Goal: Information Seeking & Learning: Learn about a topic

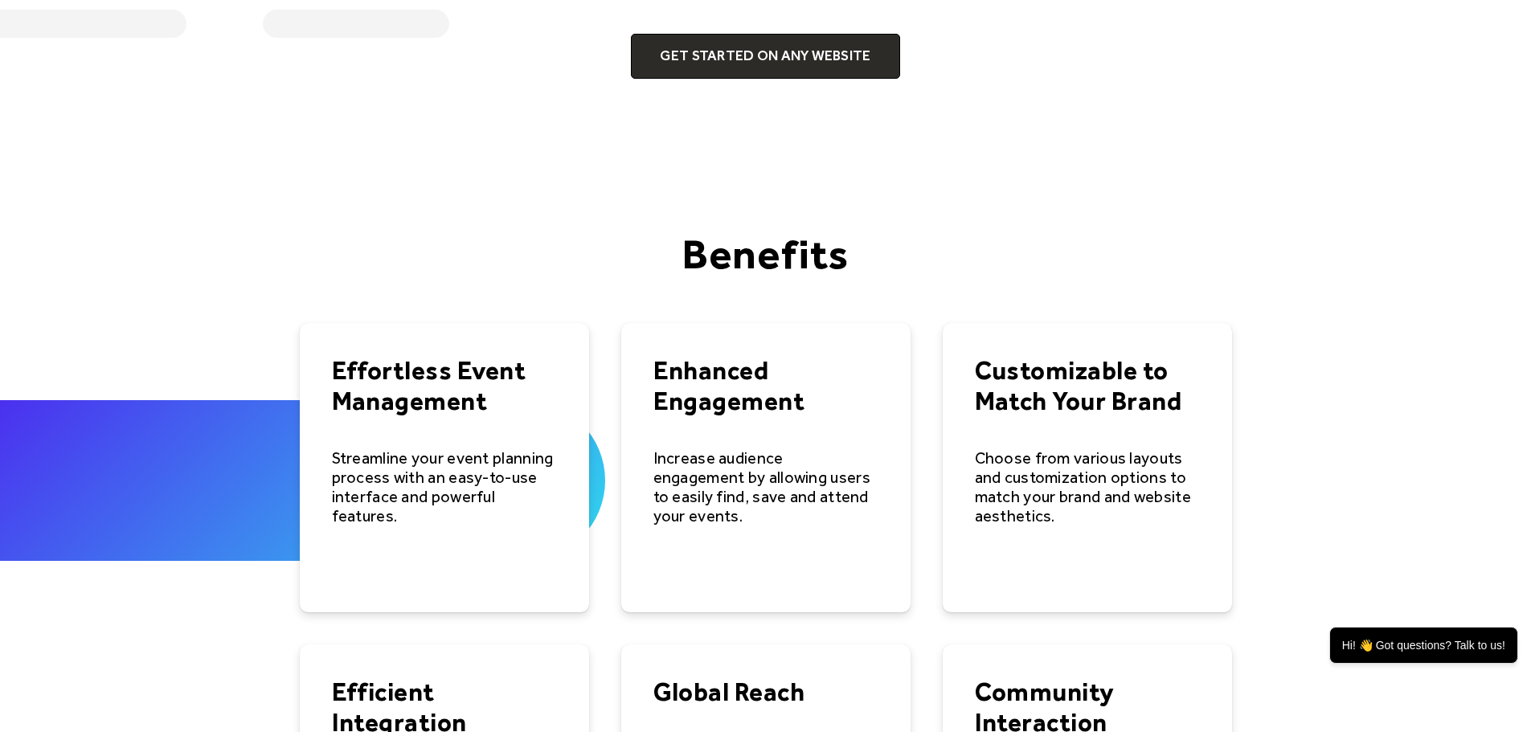
scroll to position [2071, 0]
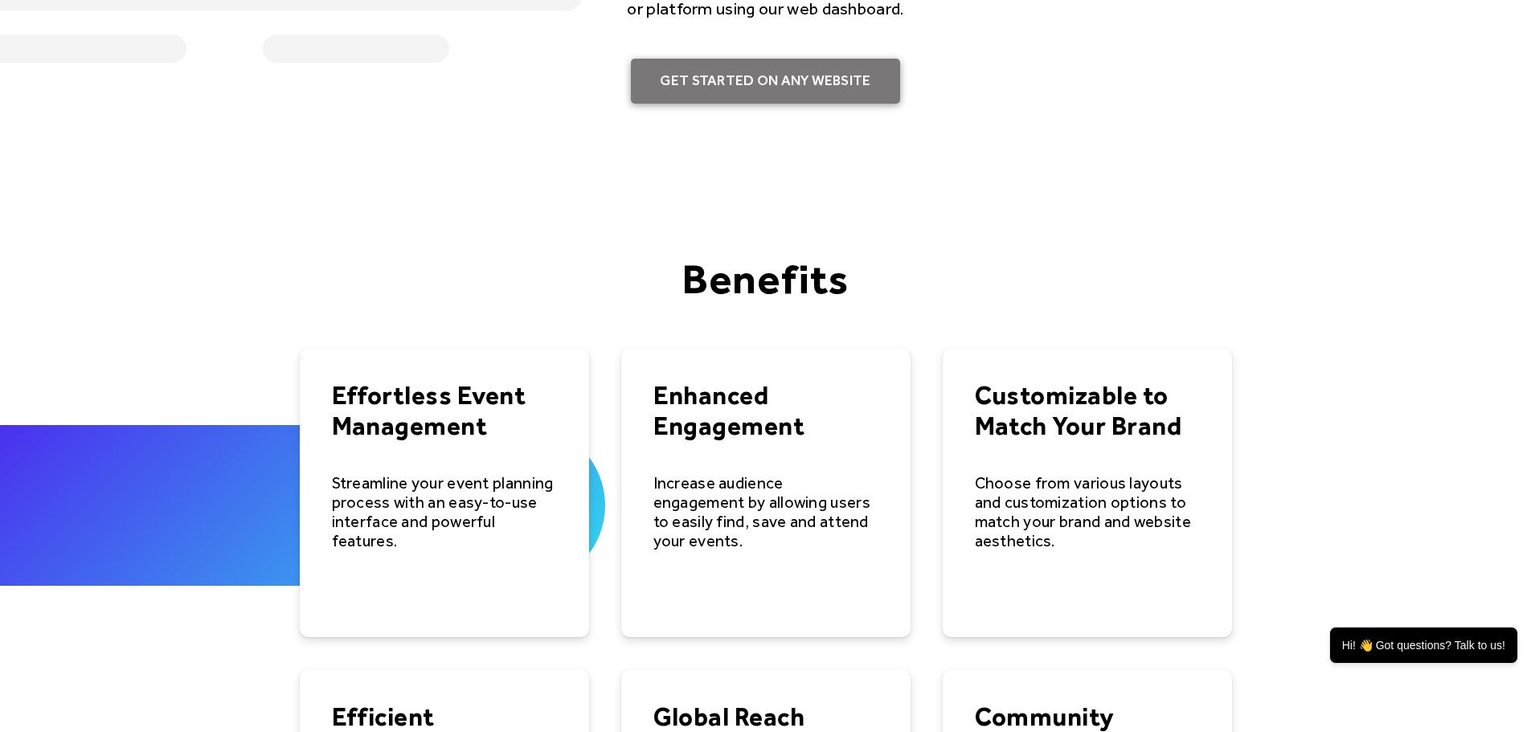
click at [758, 76] on link "Get Started on Any Website" at bounding box center [765, 81] width 268 height 45
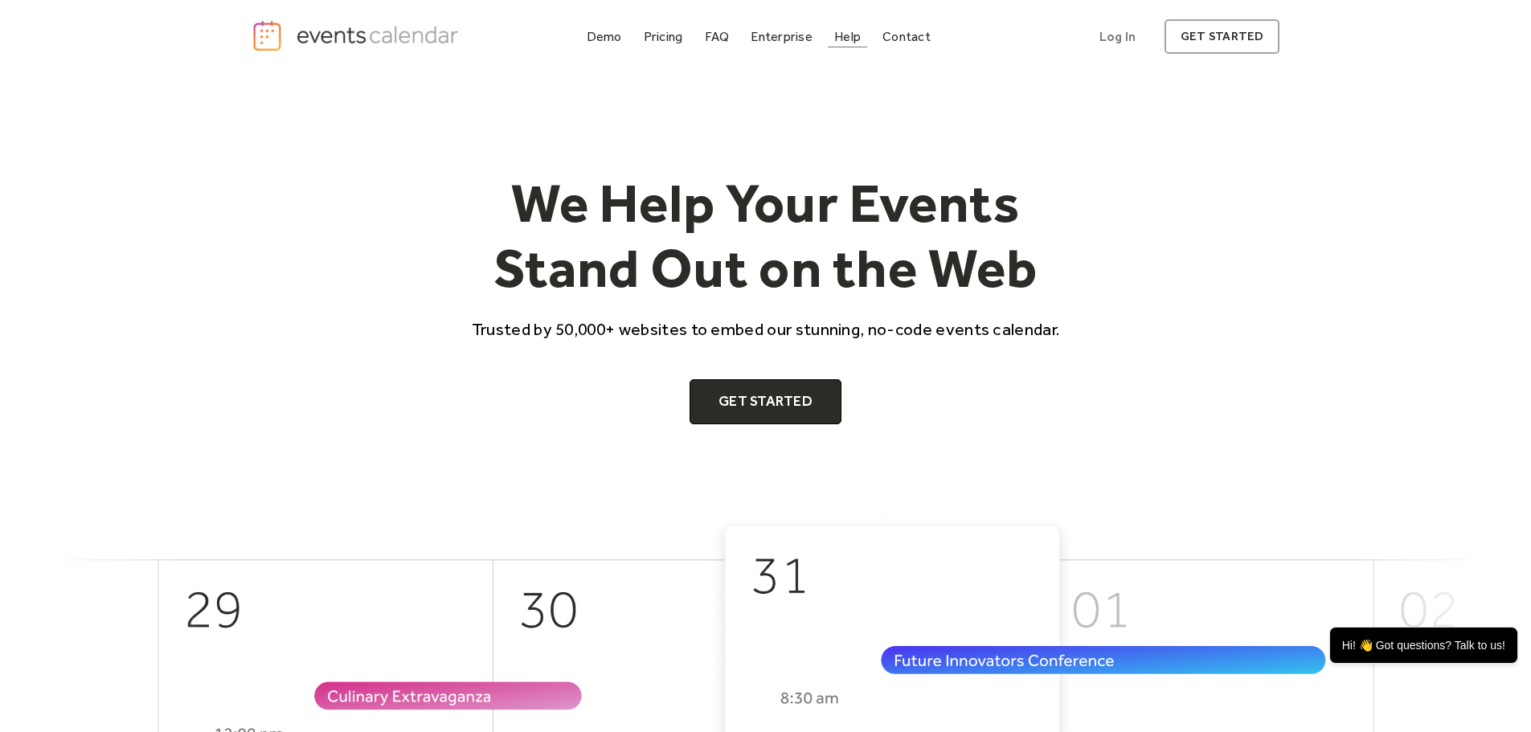
click at [858, 36] on div "Help" at bounding box center [847, 36] width 27 height 9
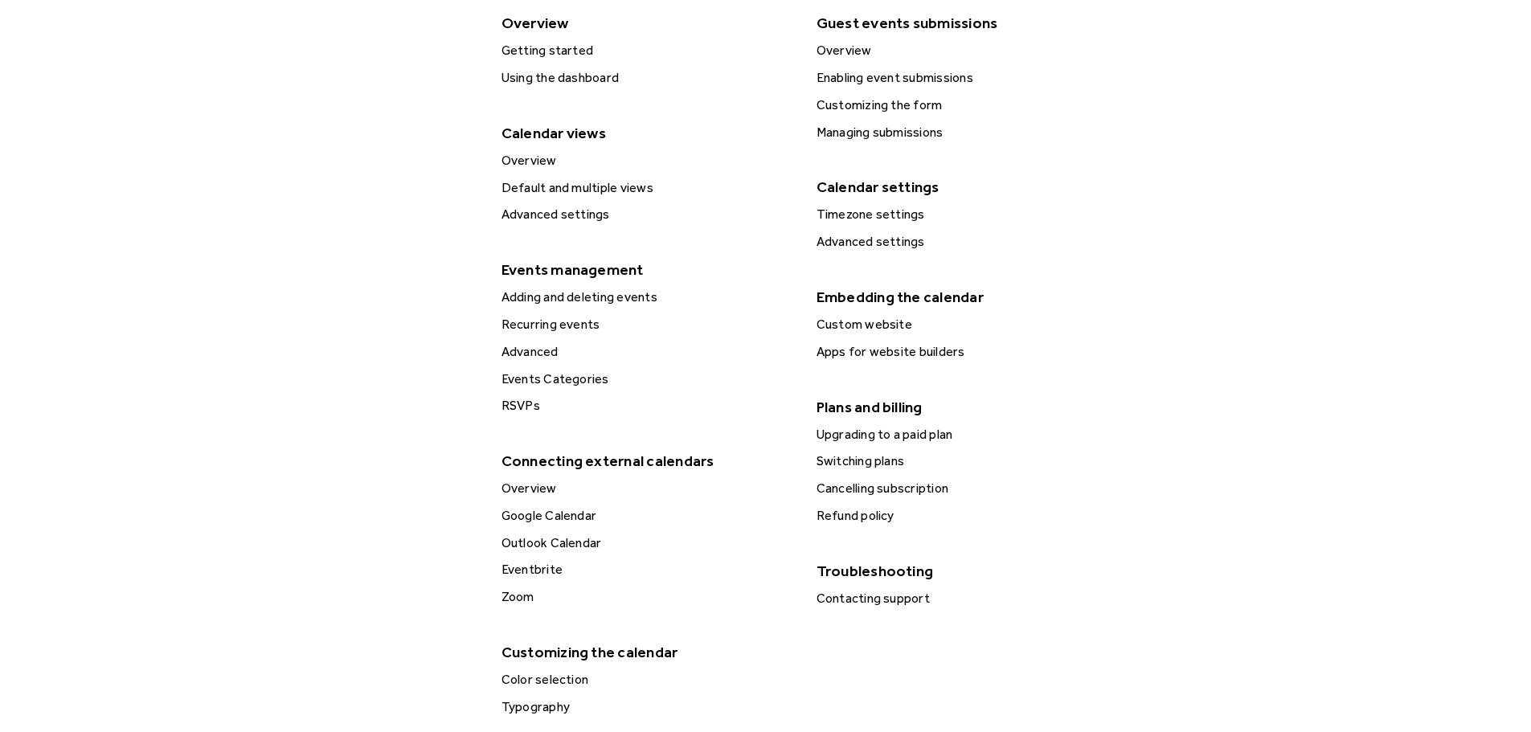
scroll to position [482, 0]
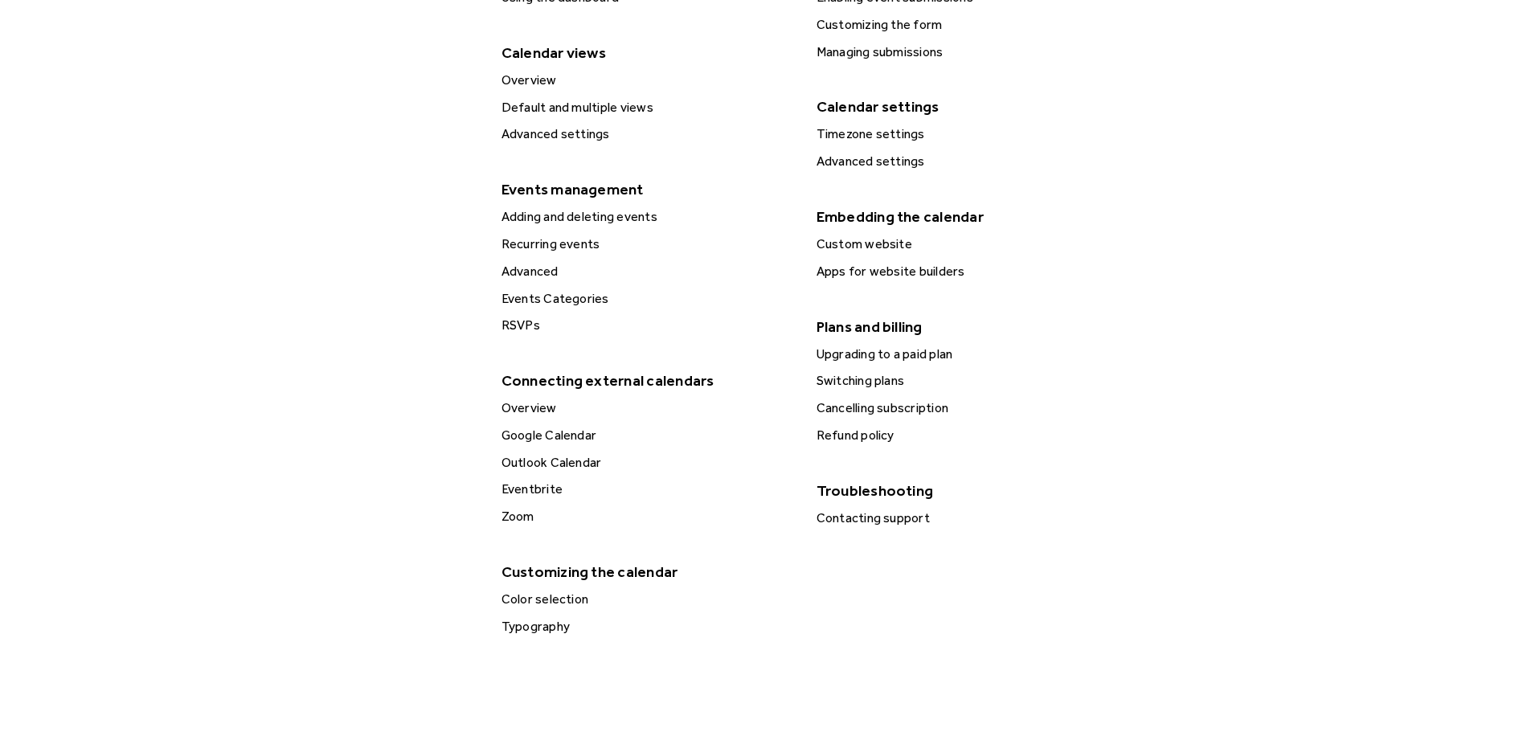
click at [546, 463] on div "Outlook Calendar" at bounding box center [647, 462] width 300 height 21
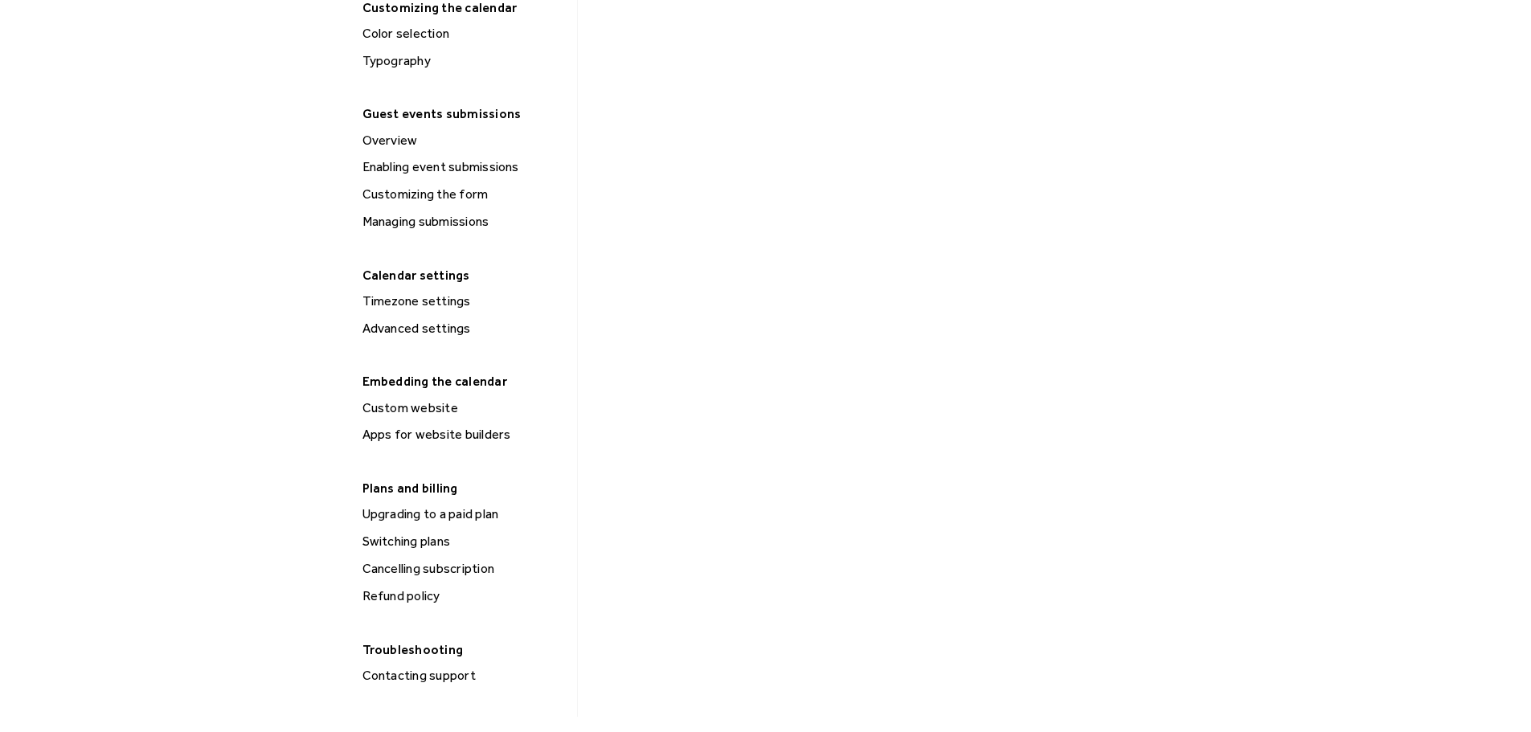
scroll to position [884, 0]
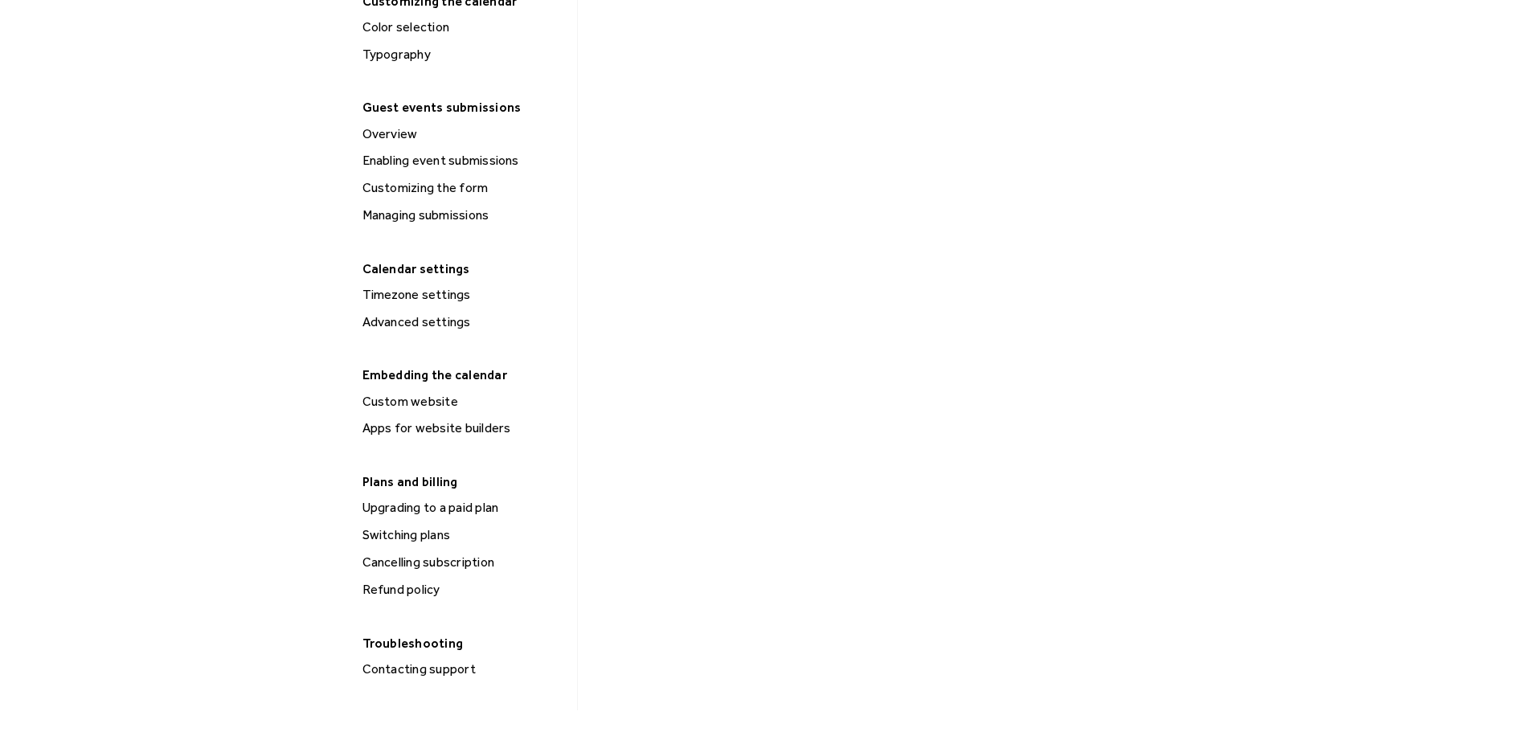
click at [389, 402] on div "Custom website" at bounding box center [464, 401] width 213 height 21
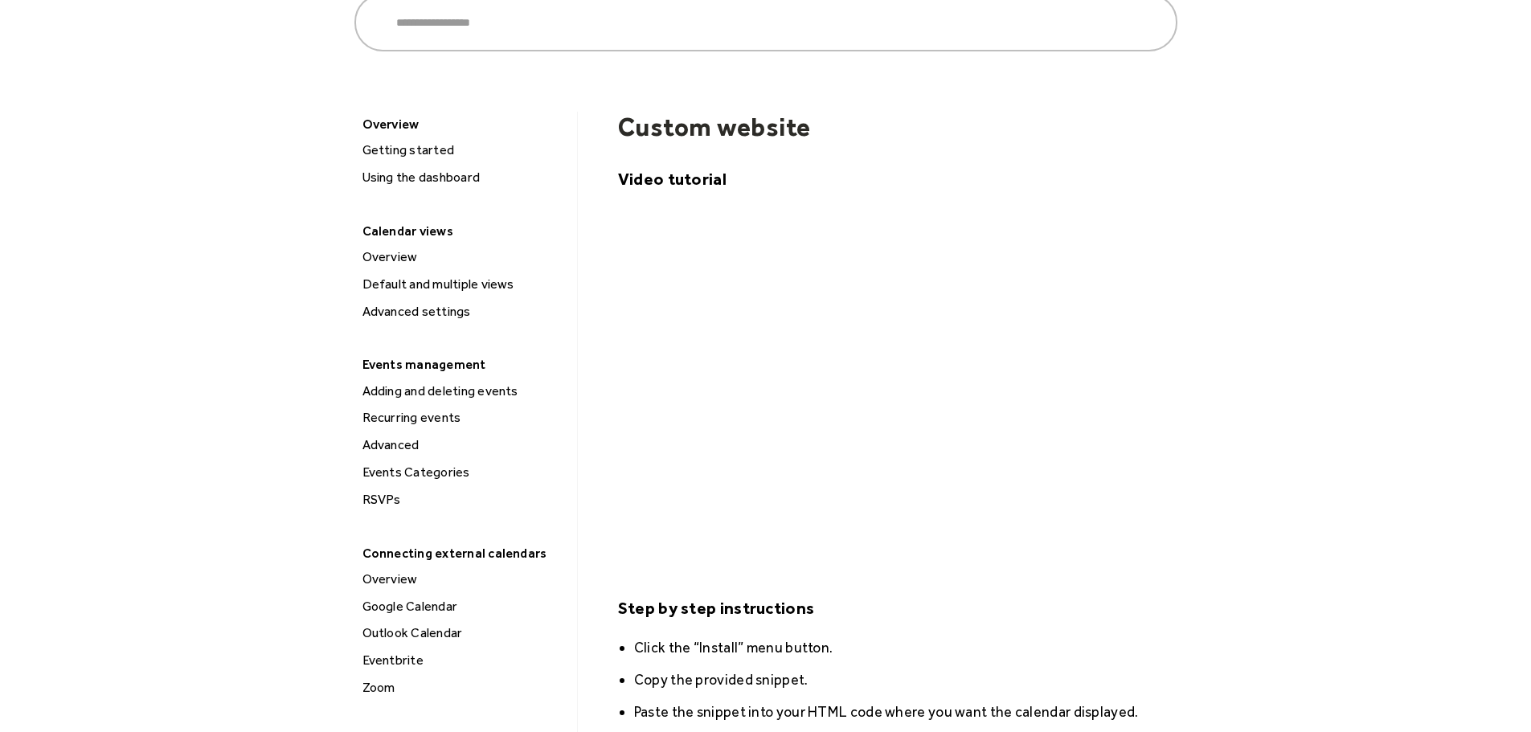
scroll to position [80, 0]
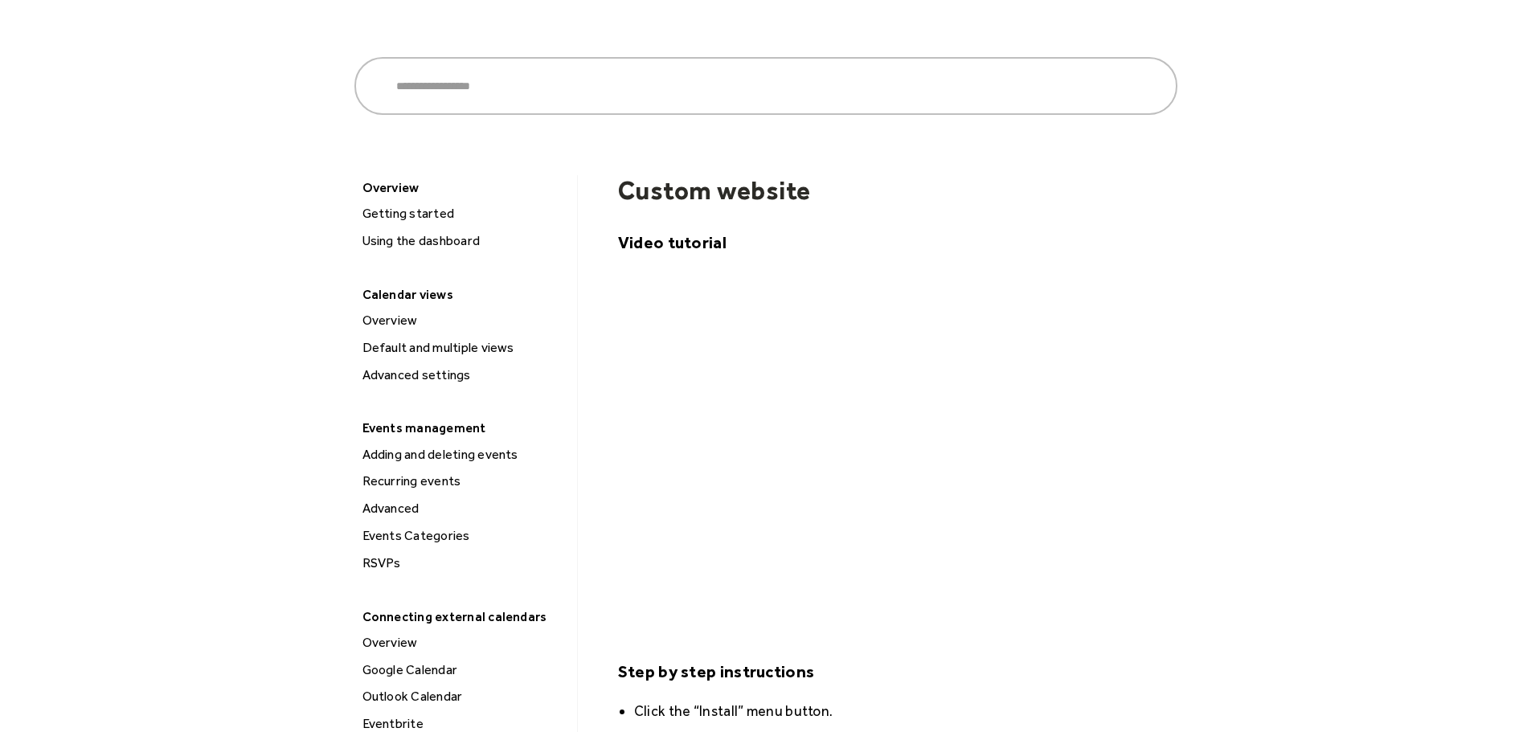
click at [386, 209] on div "Getting started" at bounding box center [464, 213] width 213 height 21
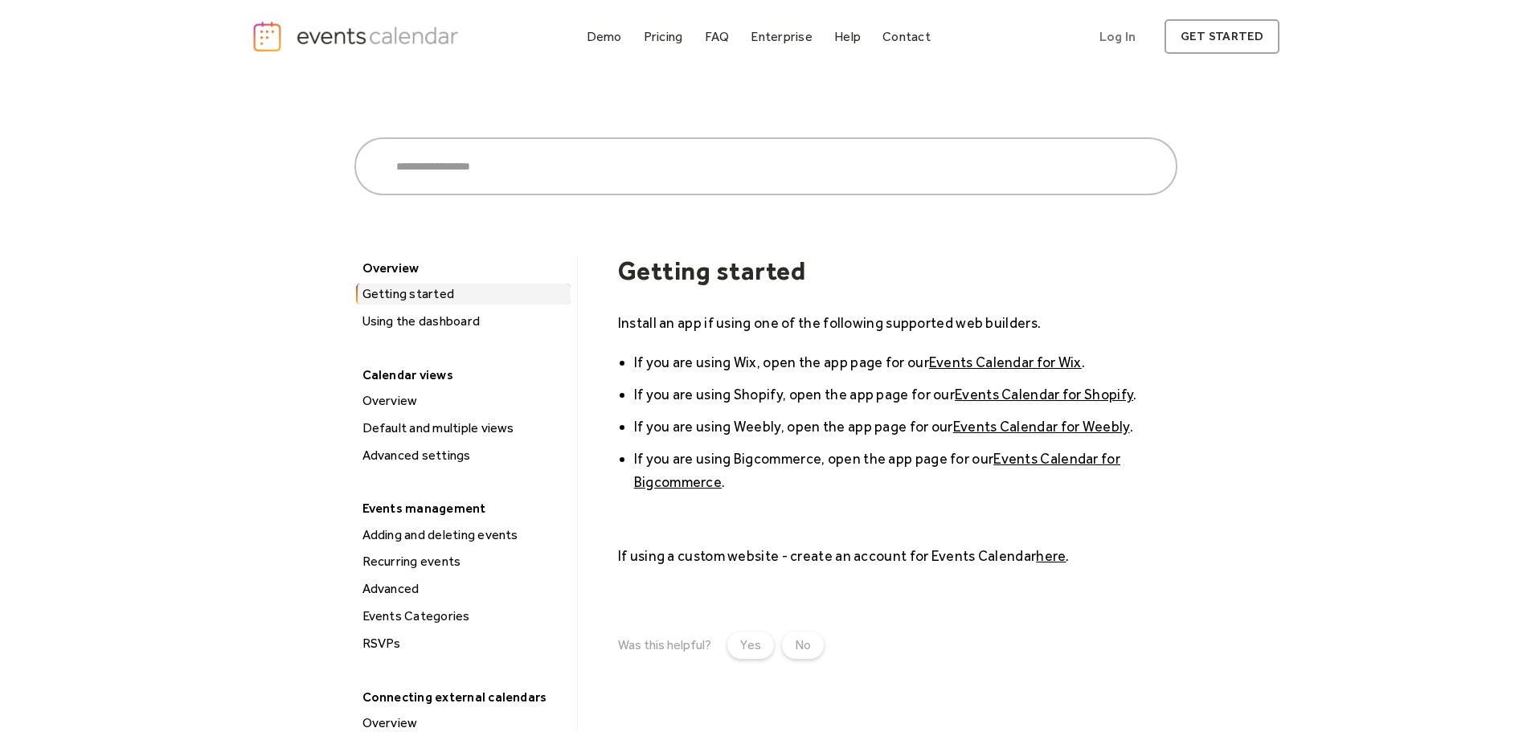
click at [415, 324] on div "Using the dashboard" at bounding box center [464, 321] width 213 height 21
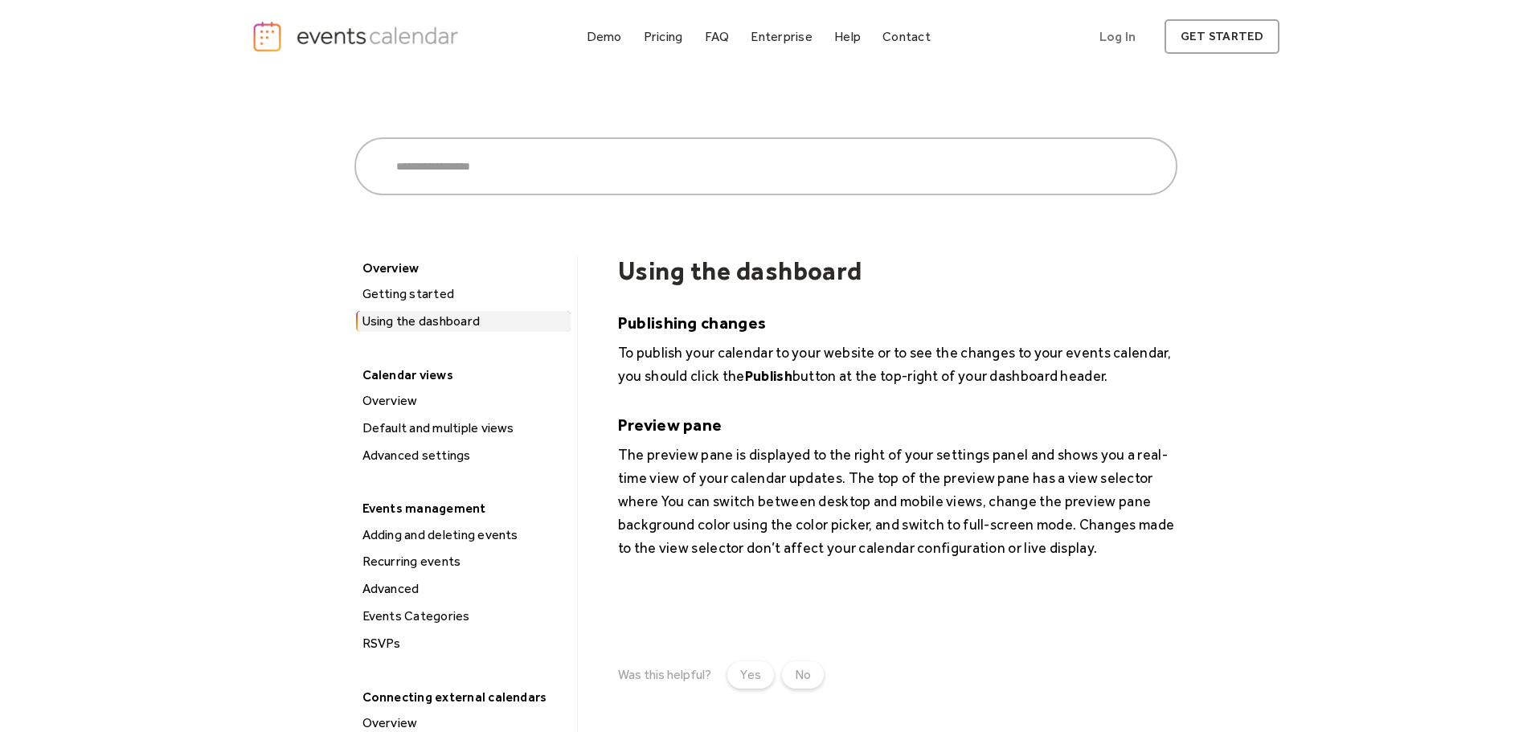
click at [409, 431] on div "Default and multiple views" at bounding box center [464, 428] width 213 height 21
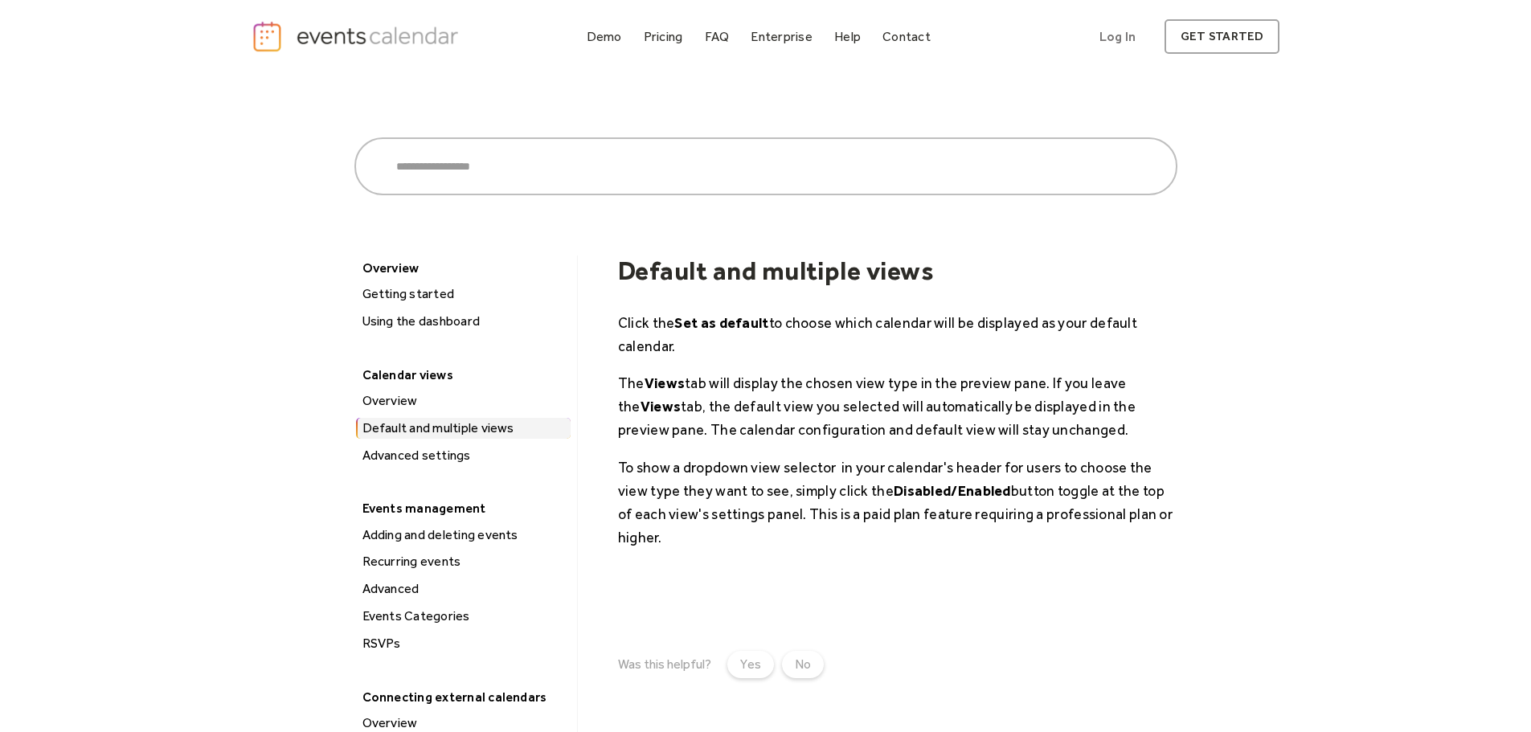
click at [420, 448] on div "Advanced settings" at bounding box center [464, 455] width 213 height 21
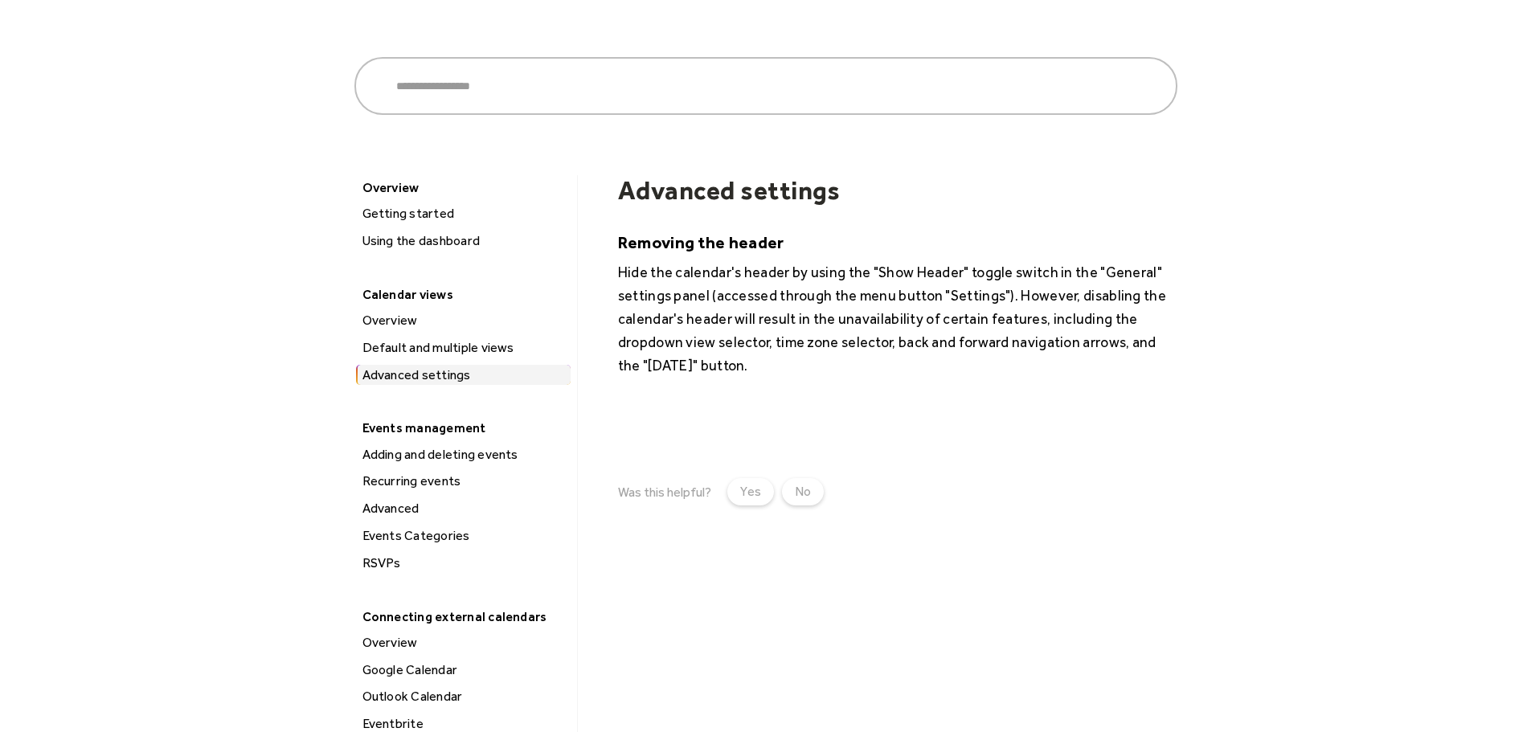
scroll to position [161, 0]
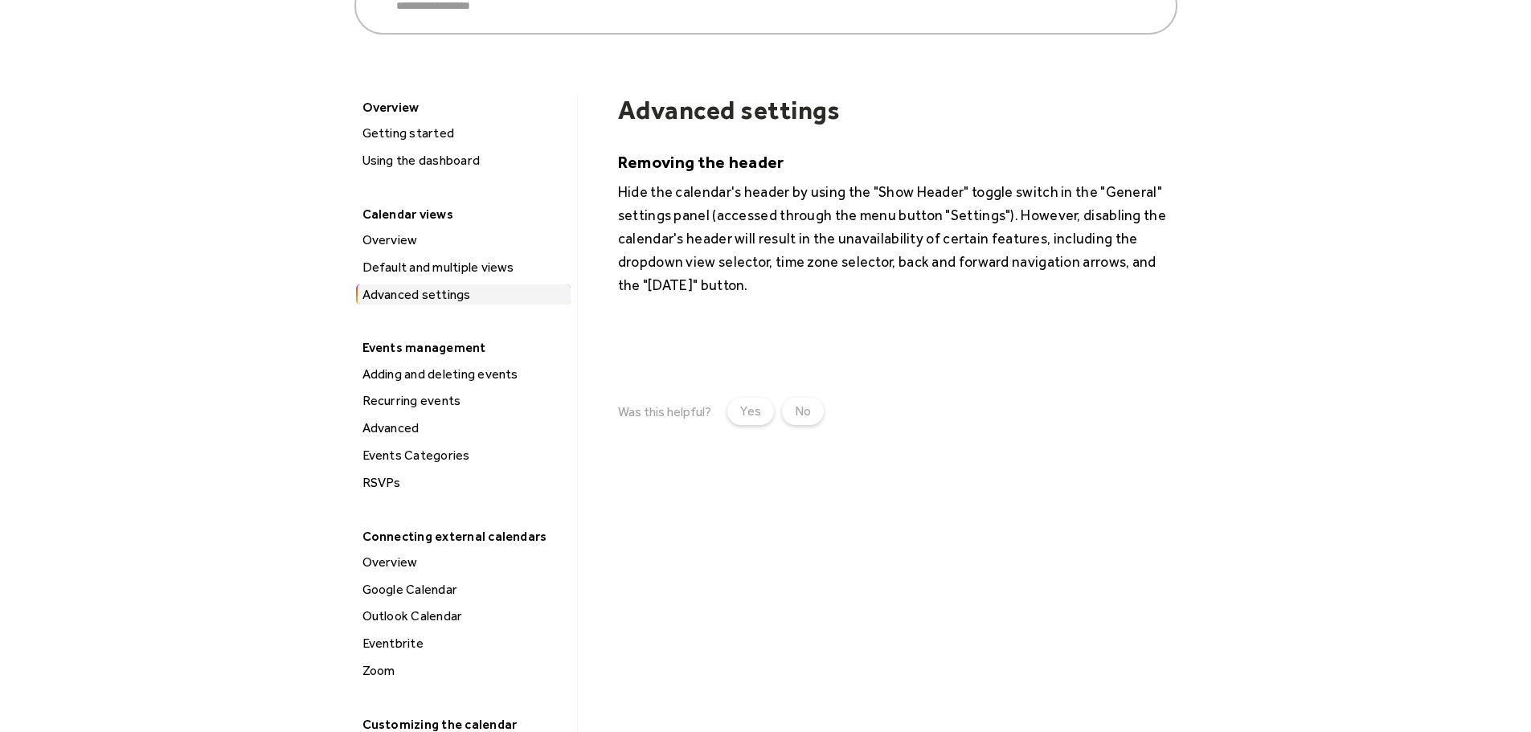
click at [399, 423] on div "Advanced" at bounding box center [464, 428] width 213 height 21
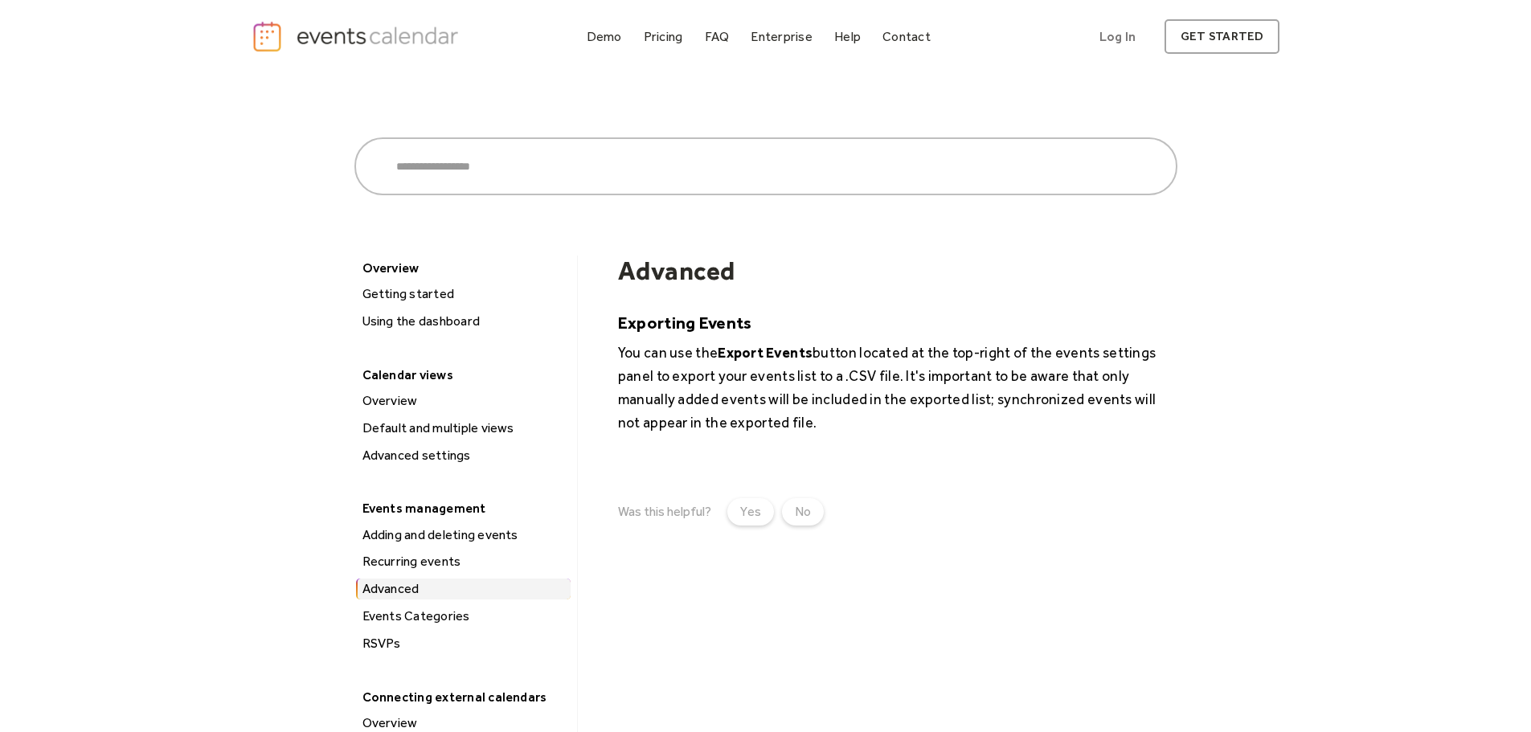
click at [402, 611] on div "Events Categories" at bounding box center [464, 616] width 213 height 21
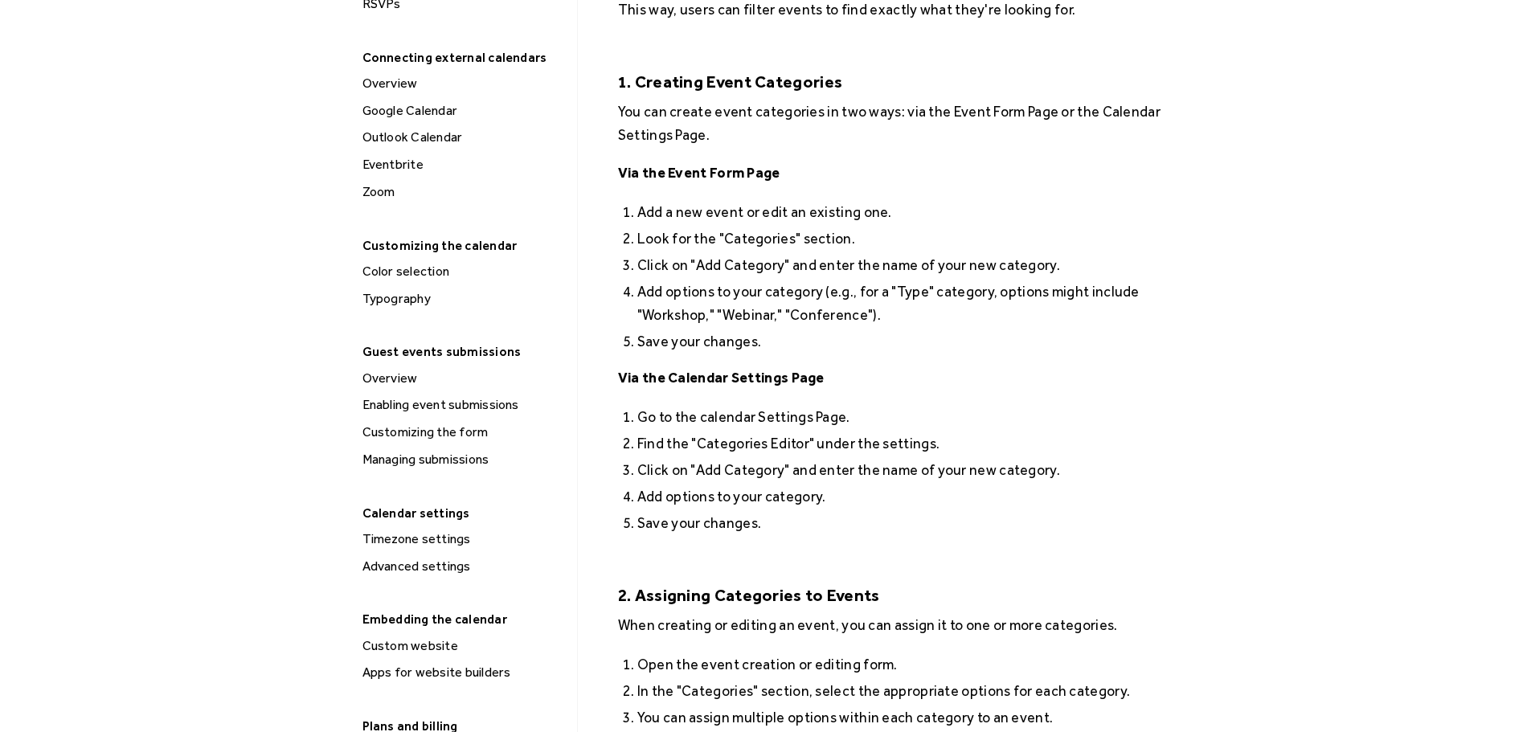
scroll to position [643, 0]
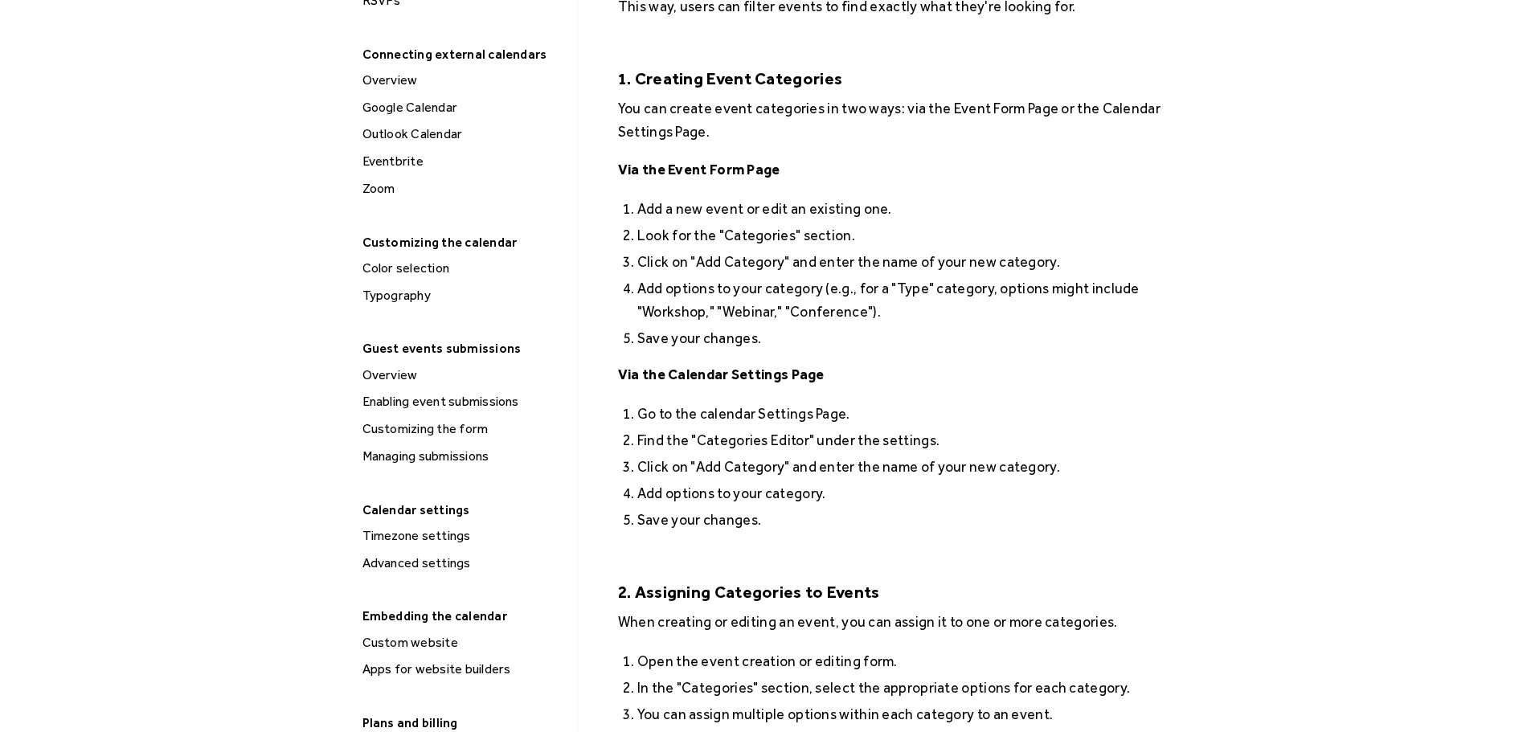
click at [429, 562] on div "Advanced settings" at bounding box center [464, 563] width 213 height 21
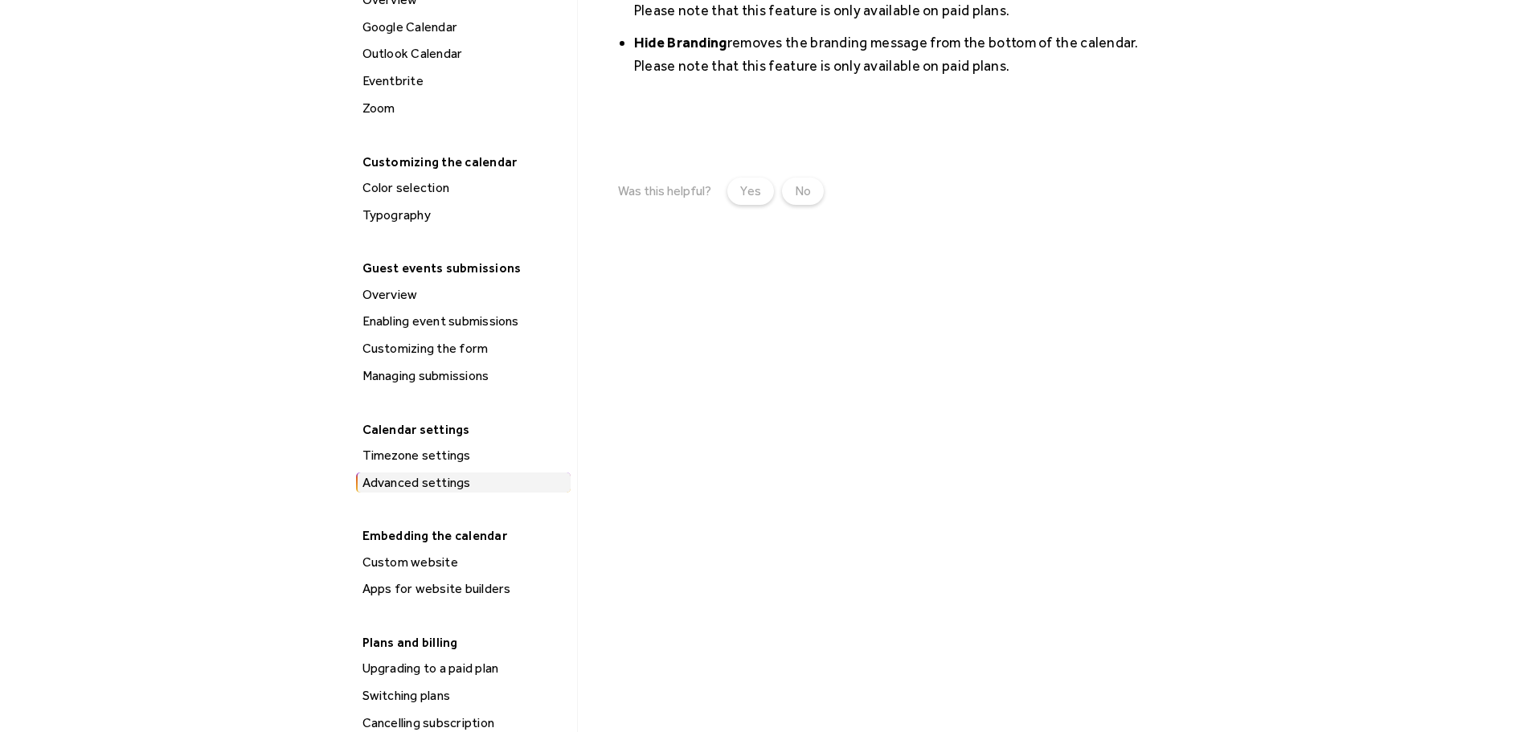
scroll to position [803, 0]
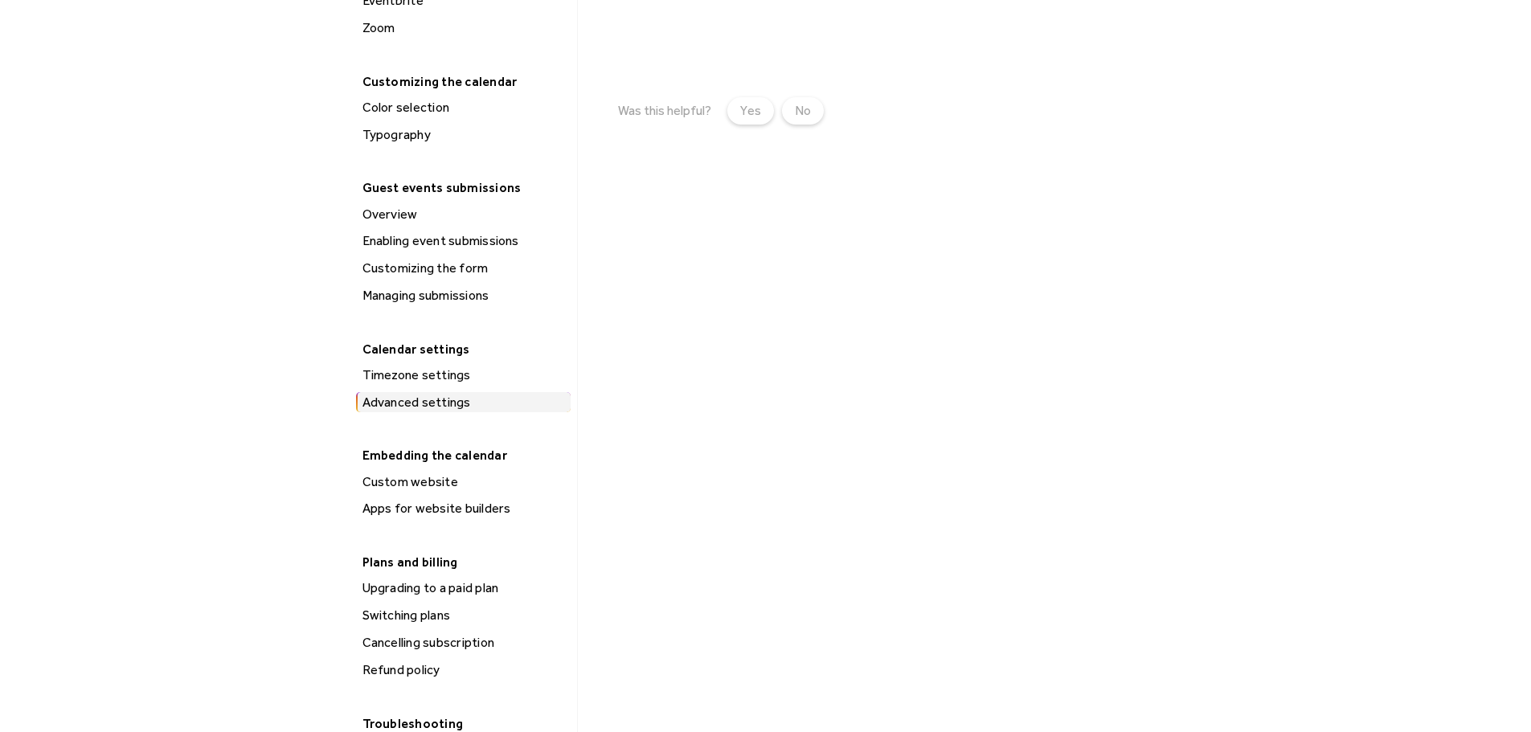
click at [419, 479] on div "Custom website" at bounding box center [464, 482] width 213 height 21
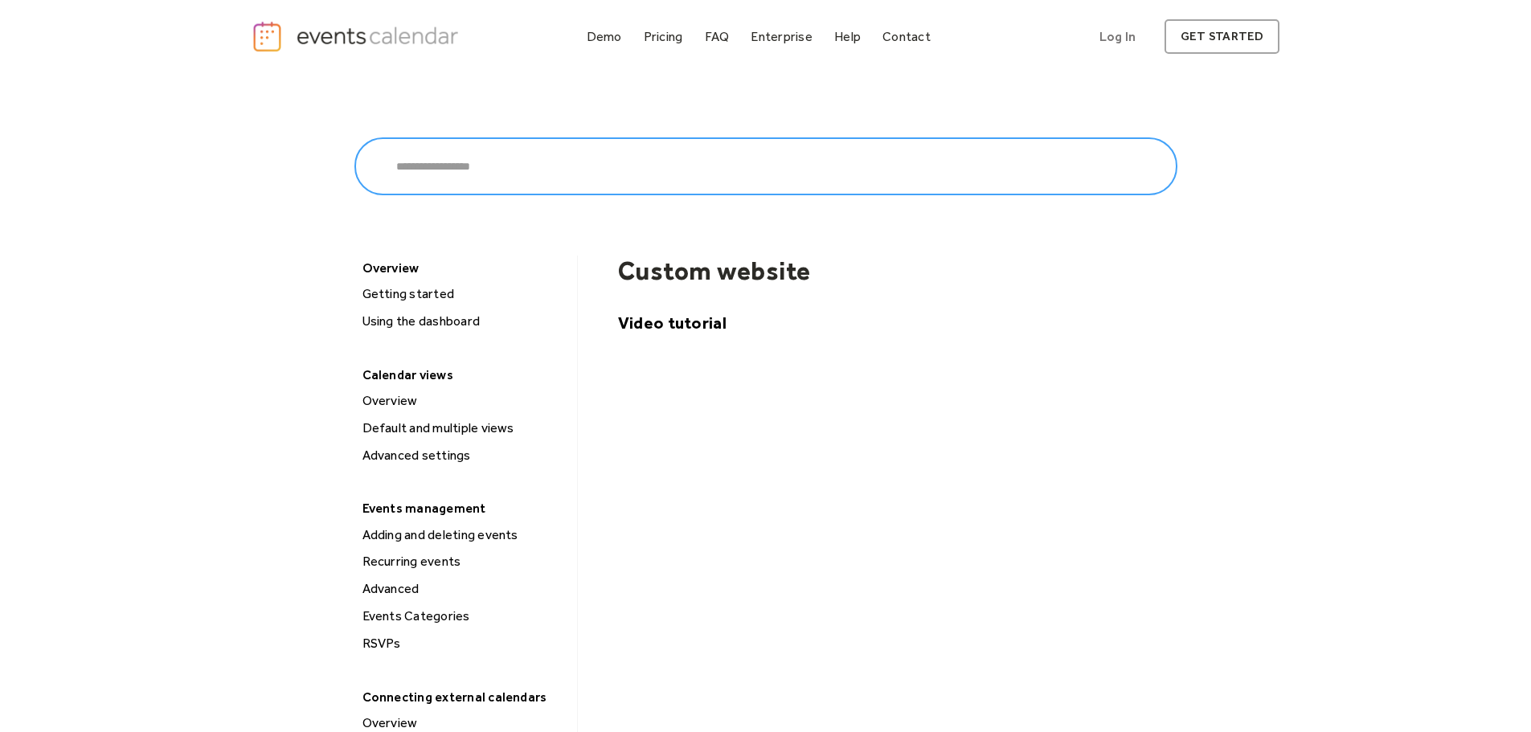
click at [622, 154] on input "search" at bounding box center [765, 166] width 823 height 58
type input "**********"
click input "******" at bounding box center [0, 0] width 0 height 0
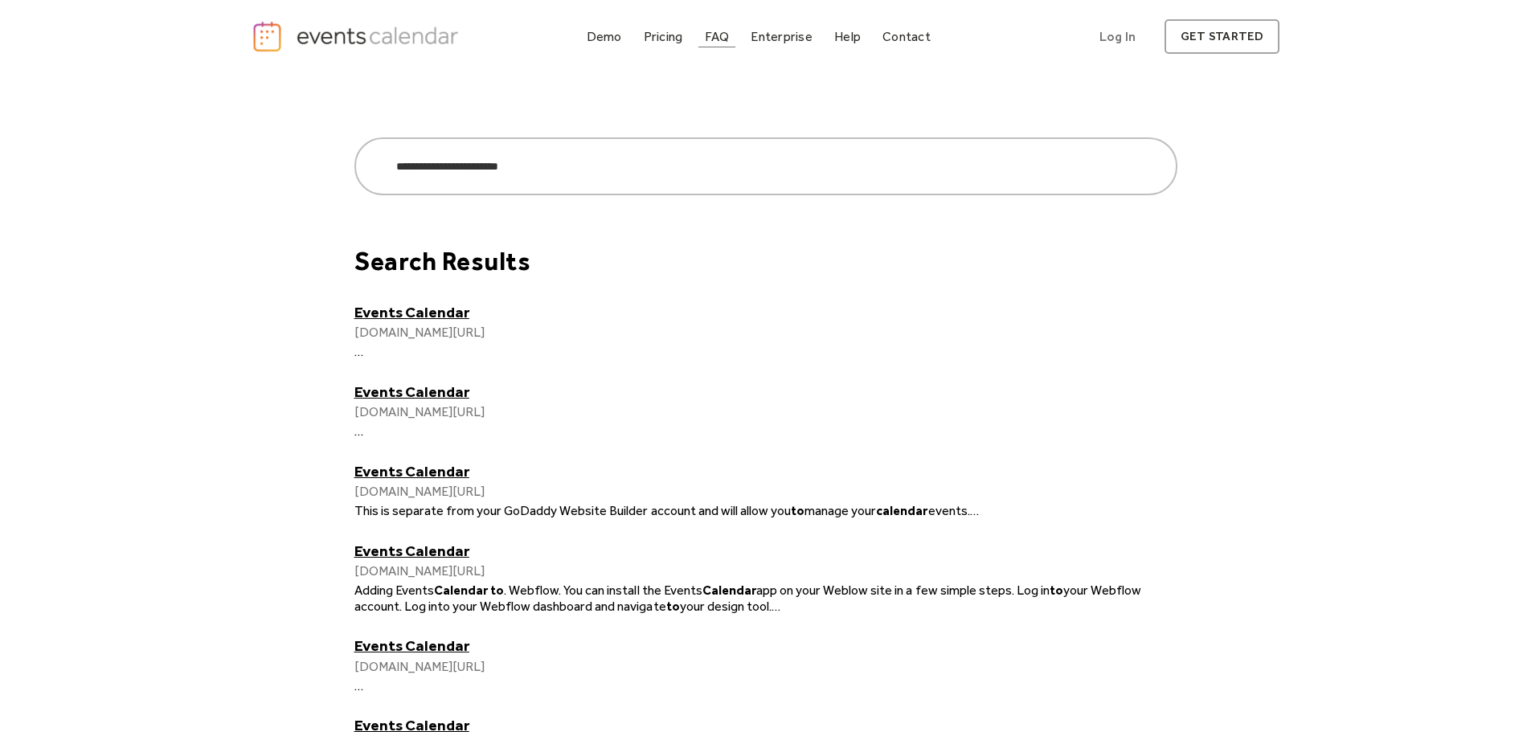
click at [713, 32] on div "FAQ" at bounding box center [717, 36] width 25 height 9
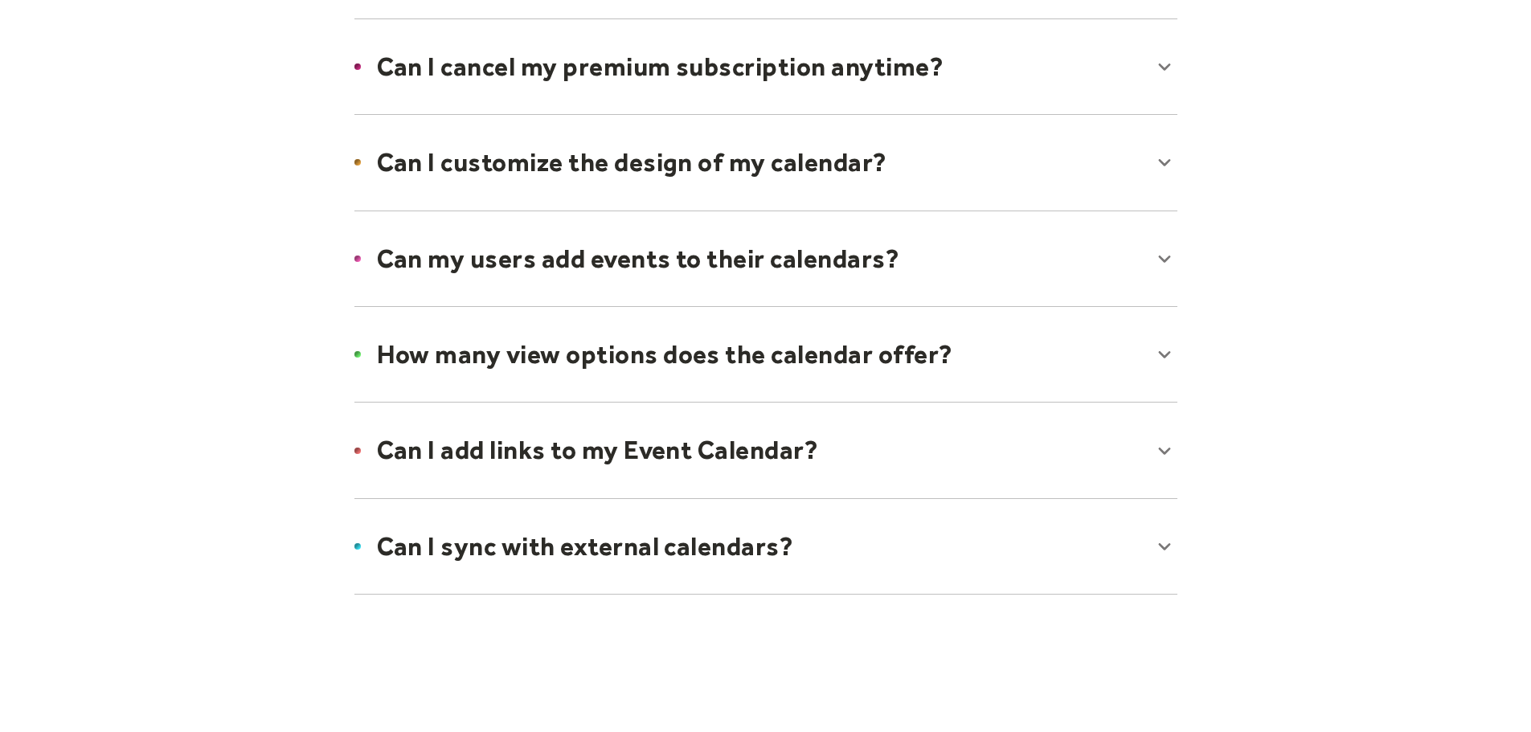
scroll to position [1045, 0]
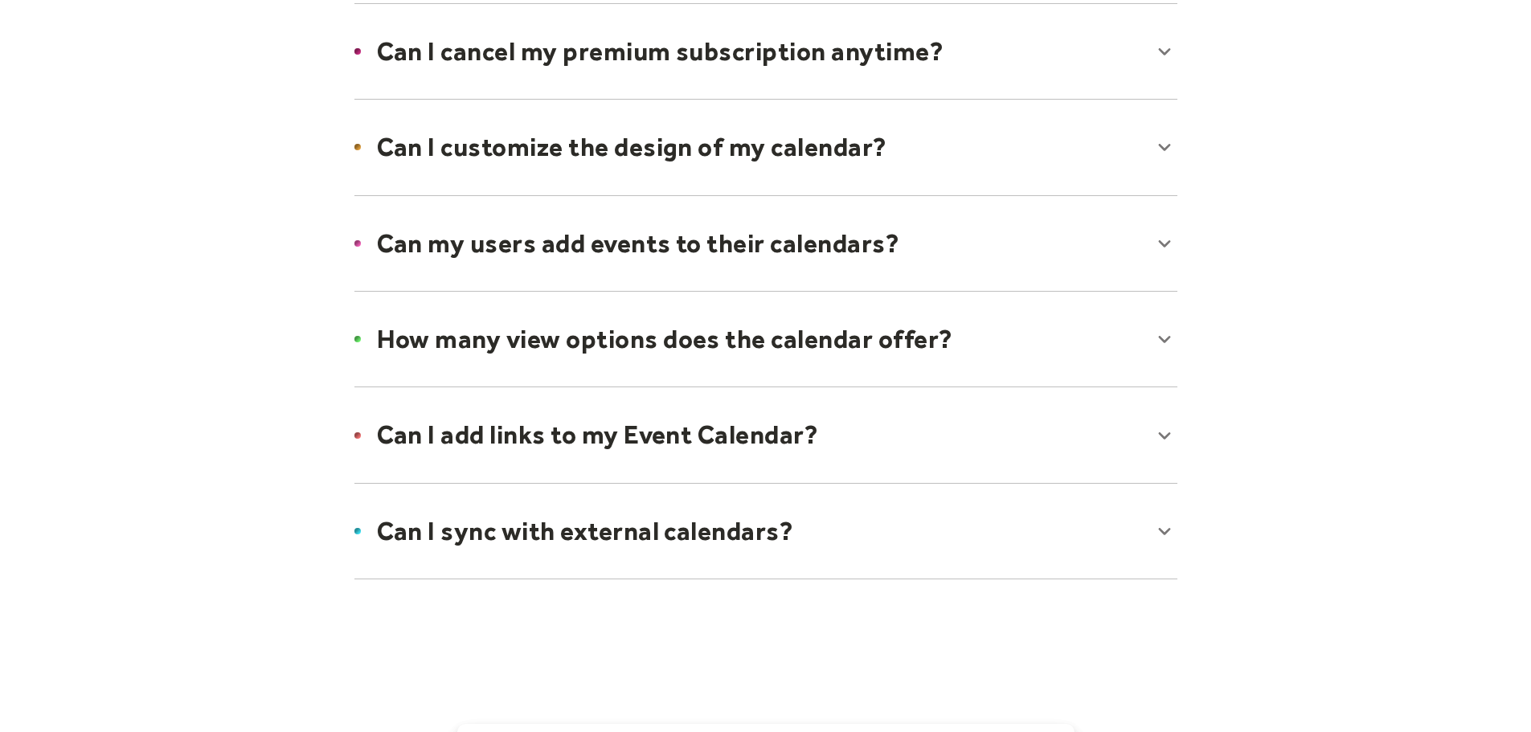
click at [595, 344] on div at bounding box center [765, 339] width 855 height 98
